Goal: Information Seeking & Learning: Learn about a topic

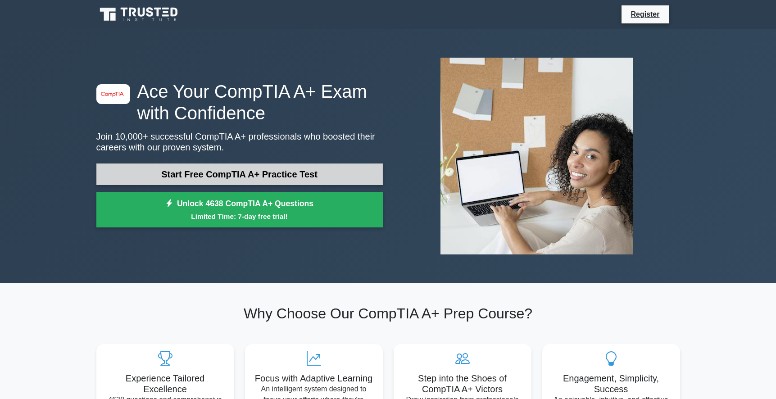
click at [286, 176] on link "Start Free CompTIA A+ Practice Test" at bounding box center [239, 175] width 287 height 22
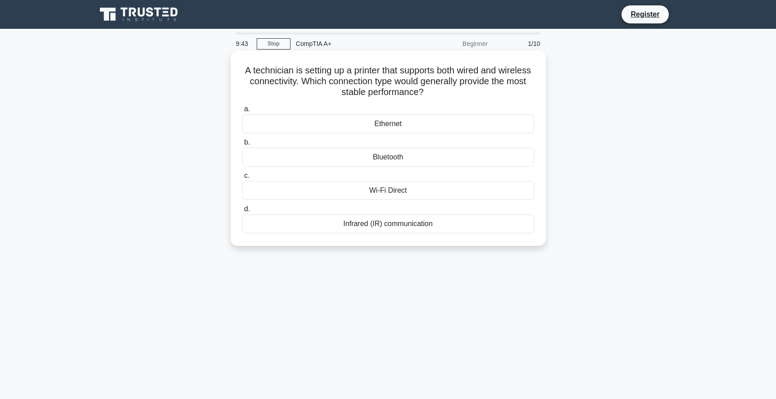
click at [401, 124] on div "Ethernet" at bounding box center [388, 123] width 292 height 19
click at [242, 112] on input "a. Ethernet" at bounding box center [242, 109] width 0 height 6
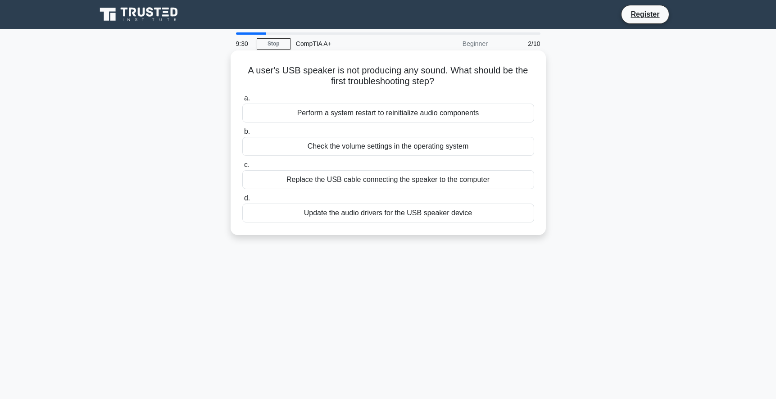
click at [381, 214] on div "Update the audio drivers for the USB speaker device" at bounding box center [388, 213] width 292 height 19
click at [242, 201] on input "d. Update the audio drivers for the USB speaker device" at bounding box center [242, 199] width 0 height 6
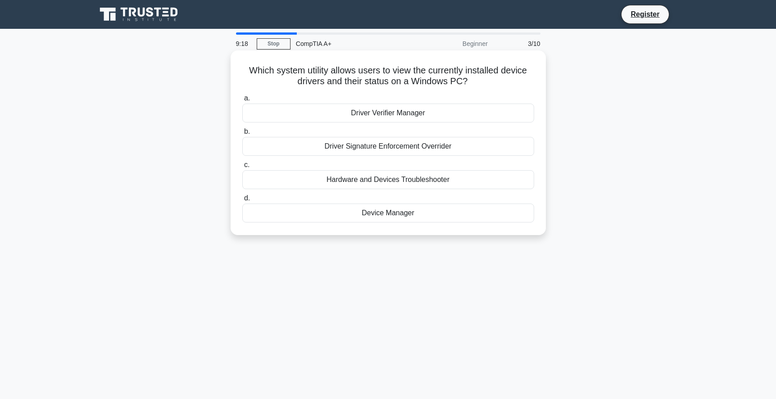
click at [377, 218] on div "Device Manager" at bounding box center [388, 213] width 292 height 19
click at [242, 201] on input "d. Device Manager" at bounding box center [242, 199] width 0 height 6
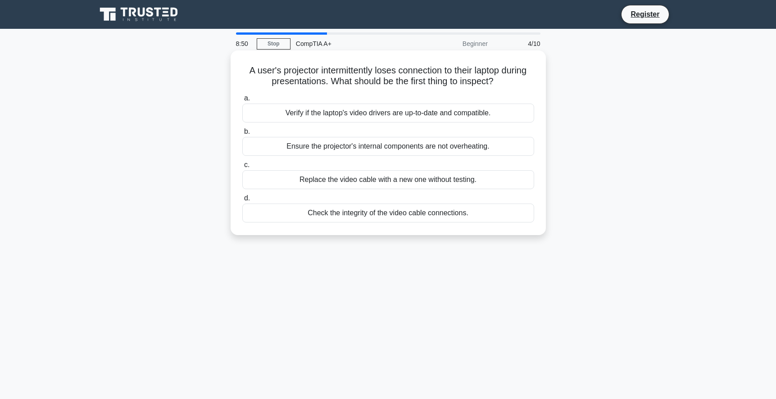
click at [344, 118] on div "Verify if the laptop's video drivers are up-to-date and compatible." at bounding box center [388, 113] width 292 height 19
click at [242, 101] on input "a. Verify if the laptop's video drivers are up-to-date and compatible." at bounding box center [242, 99] width 0 height 6
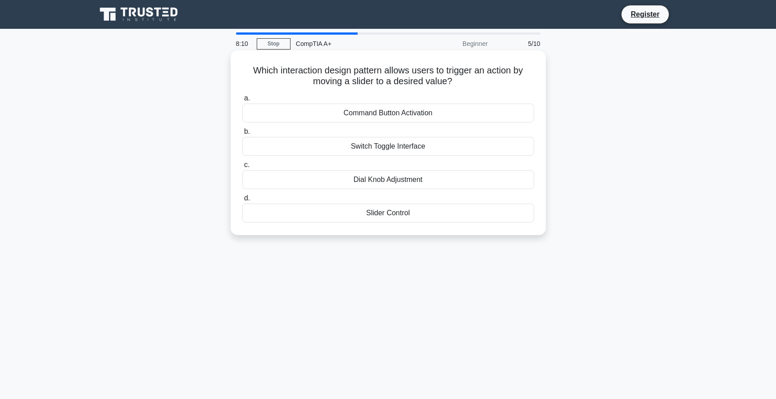
click at [428, 223] on div "a. Command Button Activation b. Switch Toggle Interface c. d." at bounding box center [388, 157] width 303 height 133
click at [419, 219] on div "Slider Control" at bounding box center [388, 213] width 292 height 19
click at [242, 201] on input "d. Slider Control" at bounding box center [242, 199] width 0 height 6
click at [391, 213] on div "Socket type" at bounding box center [388, 213] width 292 height 19
click at [242, 201] on input "d. Socket type" at bounding box center [242, 199] width 0 height 6
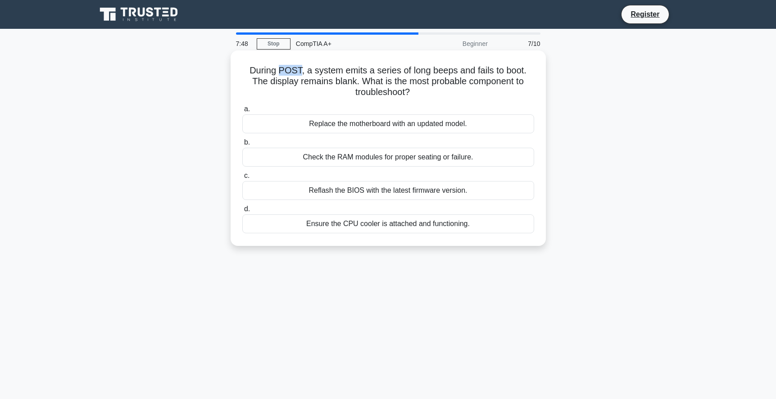
drag, startPoint x: 279, startPoint y: 71, endPoint x: 299, endPoint y: 75, distance: 20.2
click at [299, 75] on h5 "During POST, a system emits a series of long beeps and fails to boot. The displ…" at bounding box center [388, 81] width 294 height 33
copy h5 "POST"
click at [357, 155] on div "Check the RAM modules for proper seating or failure." at bounding box center [388, 157] width 292 height 19
click at [242, 146] on input "b. Check the RAM modules for proper seating or failure." at bounding box center [242, 143] width 0 height 6
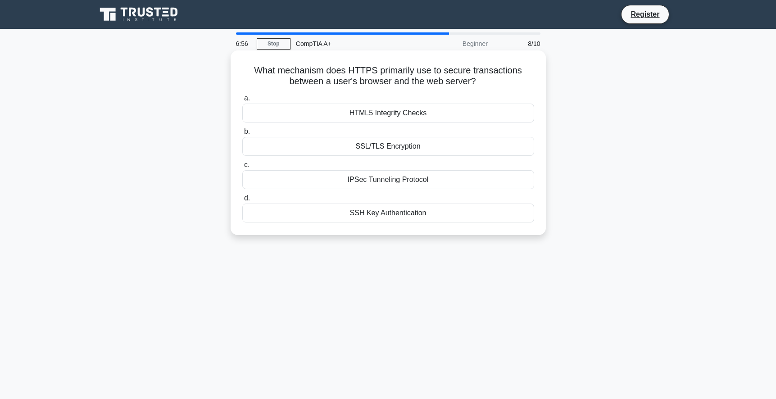
drag, startPoint x: 253, startPoint y: 66, endPoint x: 488, endPoint y: 84, distance: 236.3
click at [496, 86] on h5 "What mechanism does HTTPS primarily use to secure transactions between a user's…" at bounding box center [388, 76] width 294 height 23
copy h5 "What mechanism does HTTPS primarily use to secure transactions between a user's…"
click at [372, 152] on div "SSL/TLS Encryption" at bounding box center [388, 146] width 292 height 19
click at [242, 135] on input "b. SSL/TLS Encryption" at bounding box center [242, 132] width 0 height 6
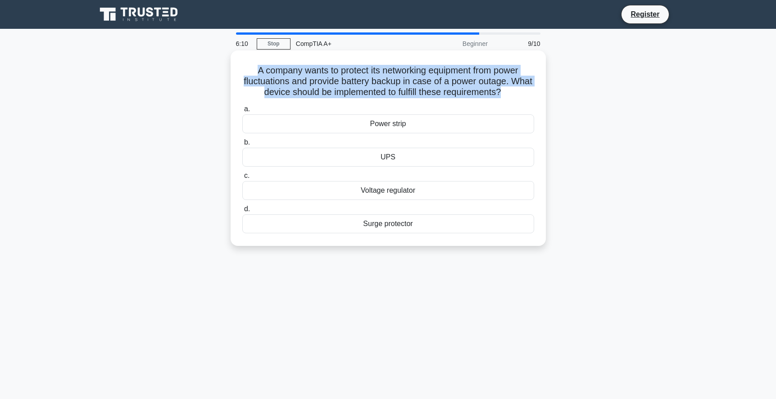
drag, startPoint x: 251, startPoint y: 71, endPoint x: 515, endPoint y: 99, distance: 266.0
click at [515, 99] on div "A company wants to protect its networking equipment from power fluctuations and…" at bounding box center [388, 148] width 308 height 188
copy h5 "A company wants to protect its networking equipment from power fluctuations and…"
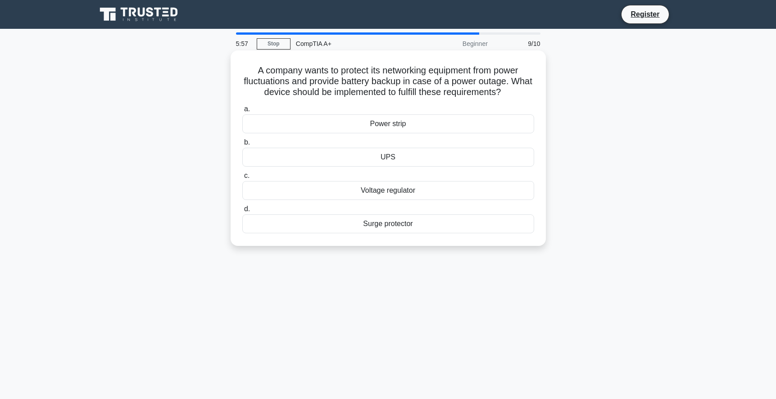
click at [385, 158] on div "UPS" at bounding box center [388, 157] width 292 height 19
click at [242, 146] on input "b. UPS" at bounding box center [242, 143] width 0 height 6
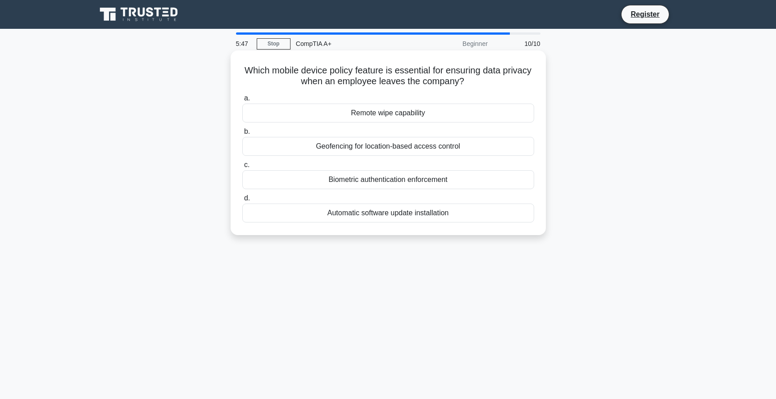
drag, startPoint x: 260, startPoint y: 71, endPoint x: 500, endPoint y: 86, distance: 240.6
click at [500, 86] on h5 "Which mobile device policy feature is essential for ensuring data privacy when …" at bounding box center [388, 76] width 294 height 23
copy h5 "Which mobile device policy feature is essential for ensuring data privacy when …"
click at [363, 115] on div "Remote wipe capability" at bounding box center [388, 113] width 292 height 19
click at [242, 101] on input "a. Remote wipe capability" at bounding box center [242, 99] width 0 height 6
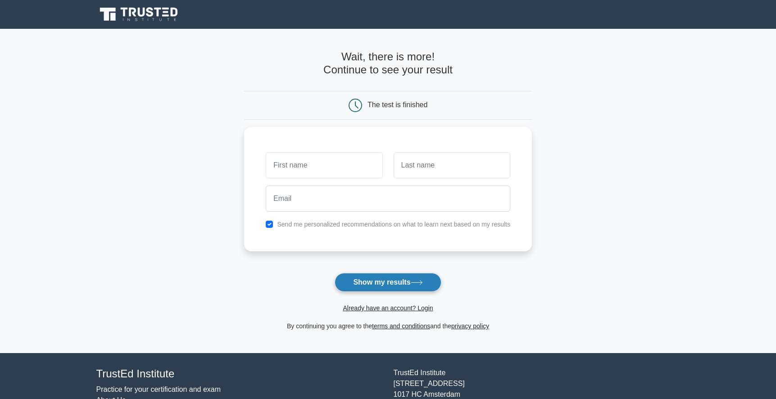
click at [402, 284] on button "Show my results" at bounding box center [388, 282] width 106 height 19
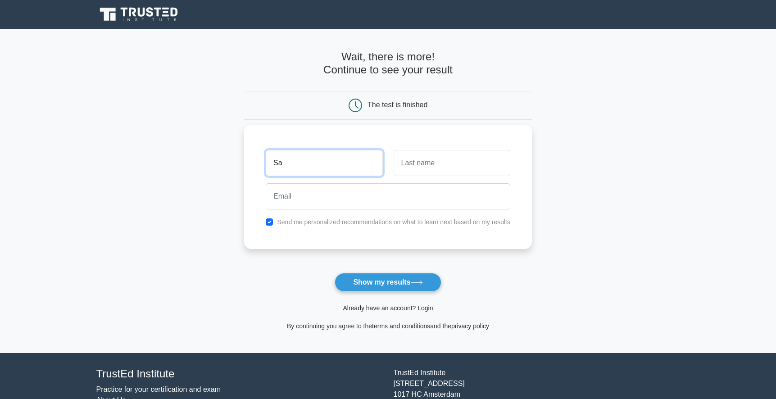
type input "Saadiq"
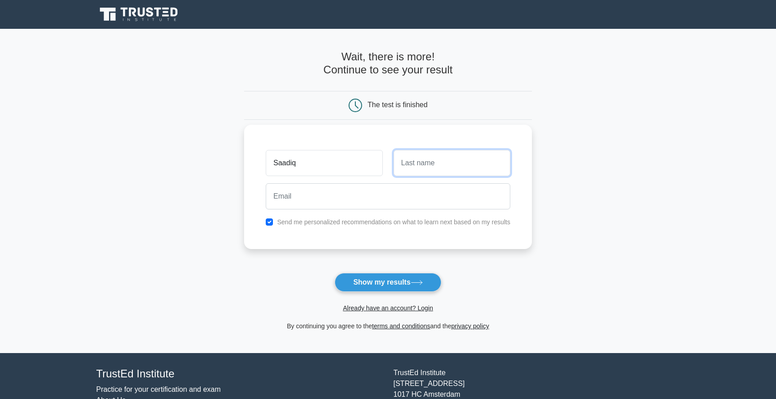
click at [415, 170] on input "text" at bounding box center [452, 163] width 117 height 26
type input "Ryklief"
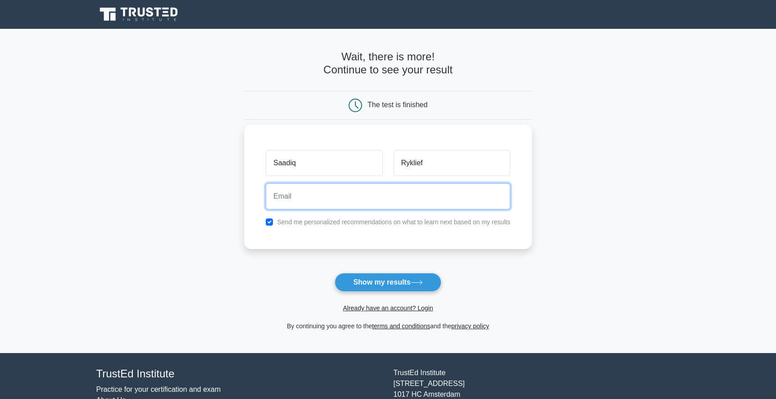
click at [382, 196] on input "email" at bounding box center [388, 196] width 245 height 26
type input "saadiq.ryklief@outlook.com"
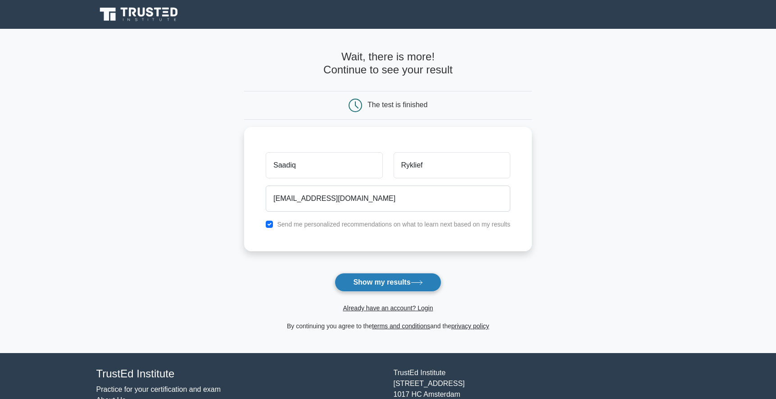
click at [374, 282] on button "Show my results" at bounding box center [388, 282] width 106 height 19
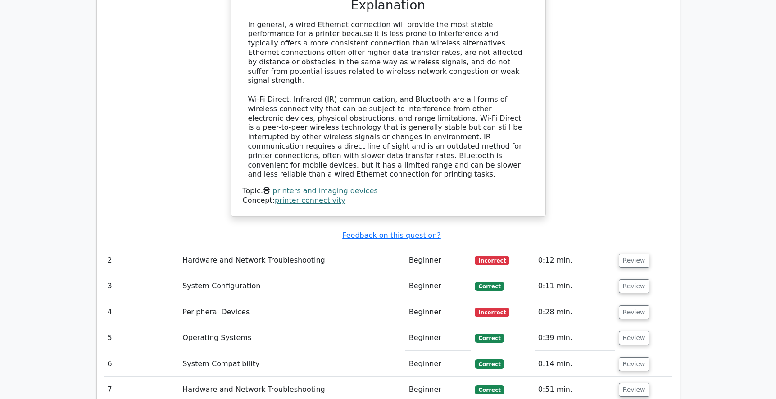
scroll to position [1036, 0]
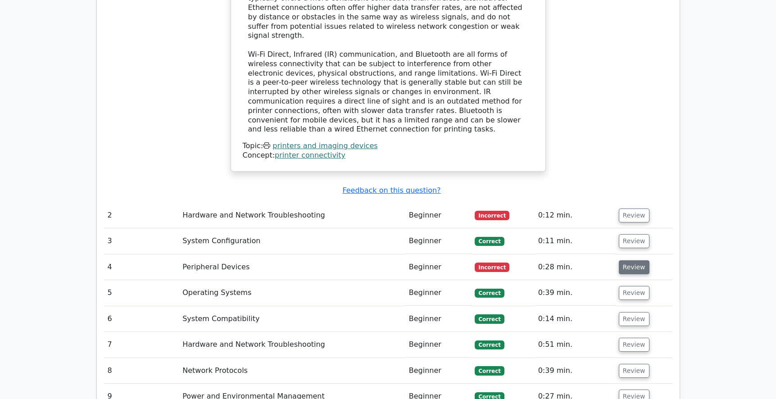
click at [624, 260] on button "Review" at bounding box center [634, 267] width 31 height 14
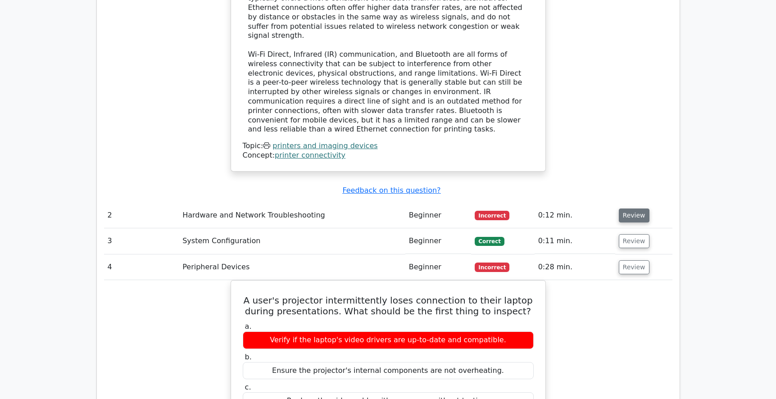
click at [639, 209] on button "Review" at bounding box center [634, 216] width 31 height 14
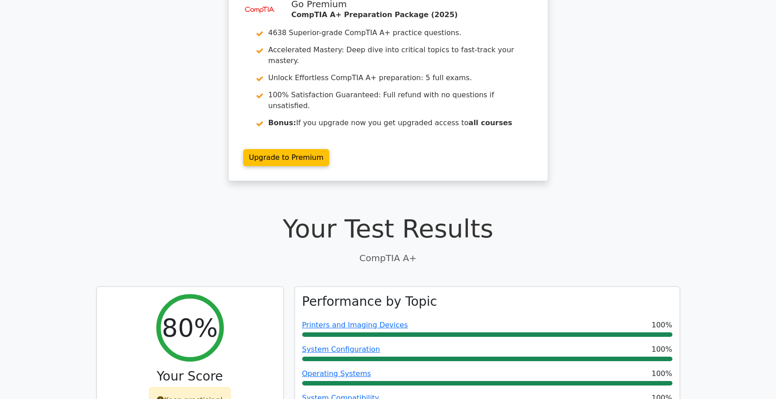
scroll to position [0, 0]
